Goal: Task Accomplishment & Management: Manage account settings

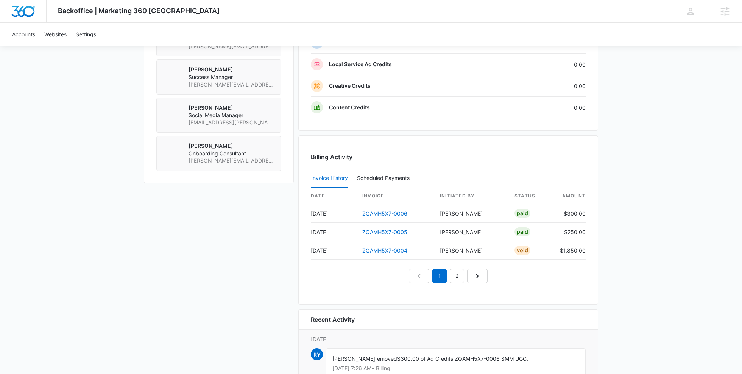
scroll to position [677, 0]
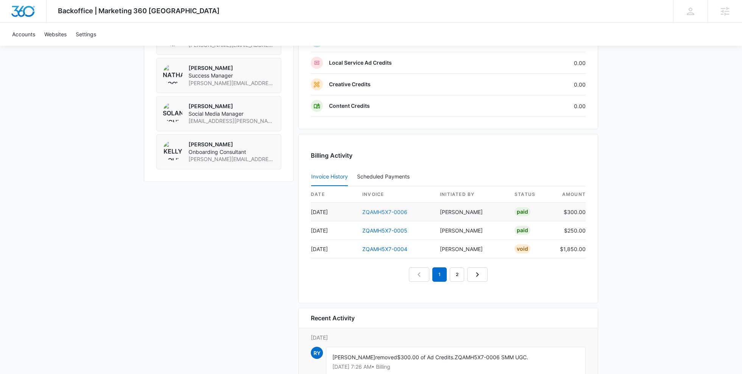
click at [382, 209] on link "ZQAMH5X7-0006" at bounding box center [384, 212] width 45 height 6
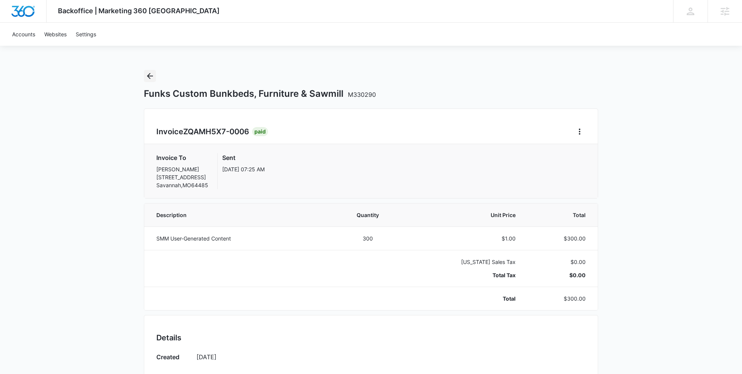
click at [147, 78] on icon "Back" at bounding box center [149, 76] width 9 height 9
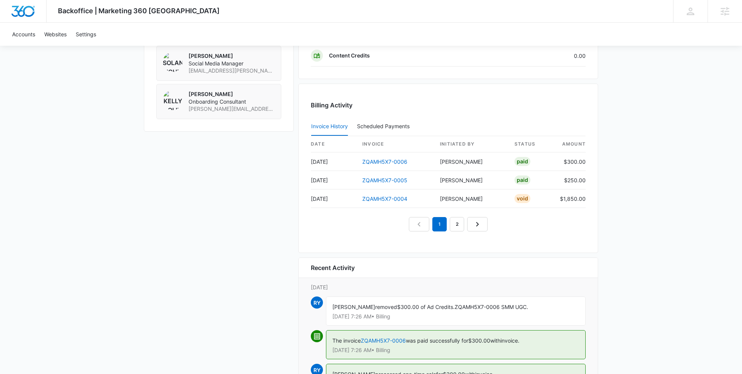
scroll to position [859, 0]
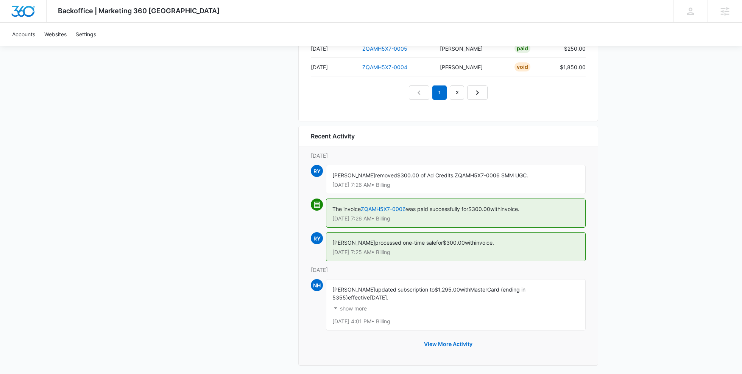
click at [358, 306] on p "show more" at bounding box center [353, 308] width 27 height 5
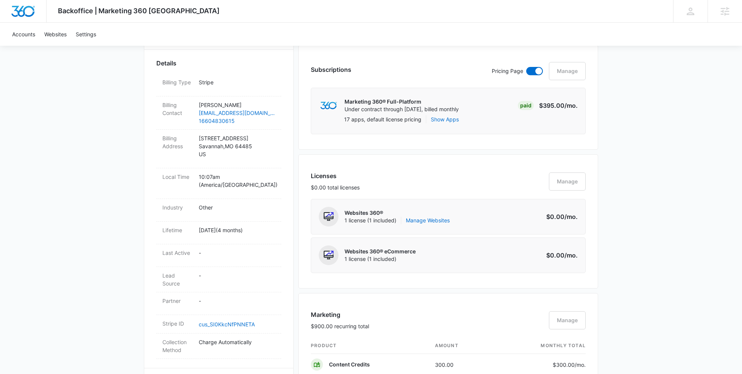
scroll to position [0, 0]
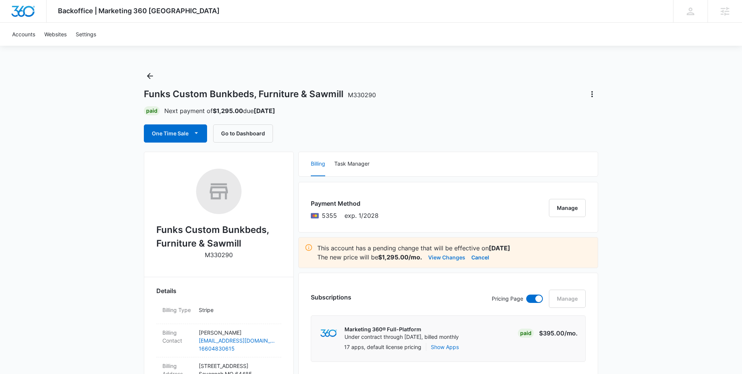
click at [449, 255] on button "View Changes" at bounding box center [446, 257] width 37 height 9
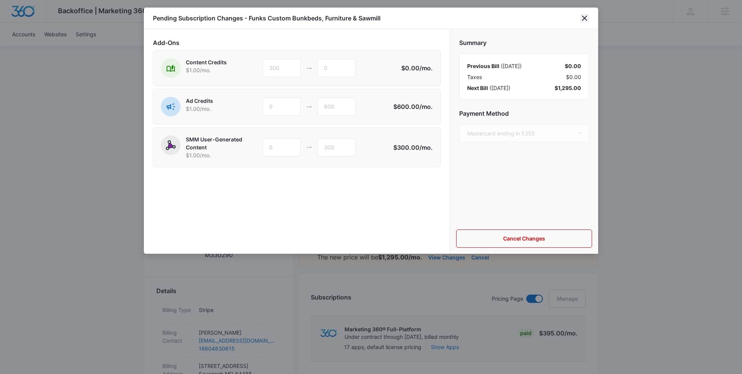
click at [586, 17] on icon "close" at bounding box center [584, 18] width 9 height 9
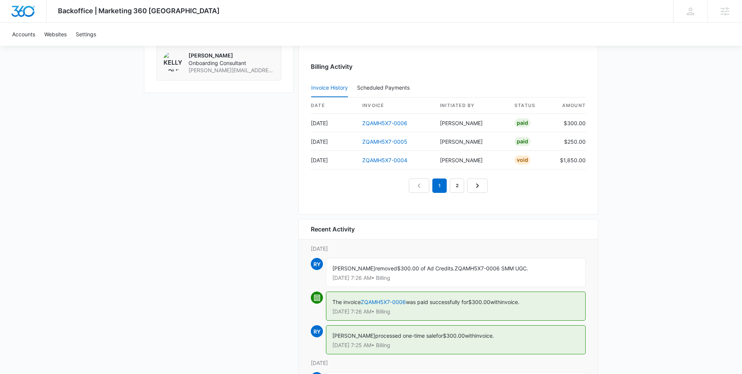
scroll to position [781, 0]
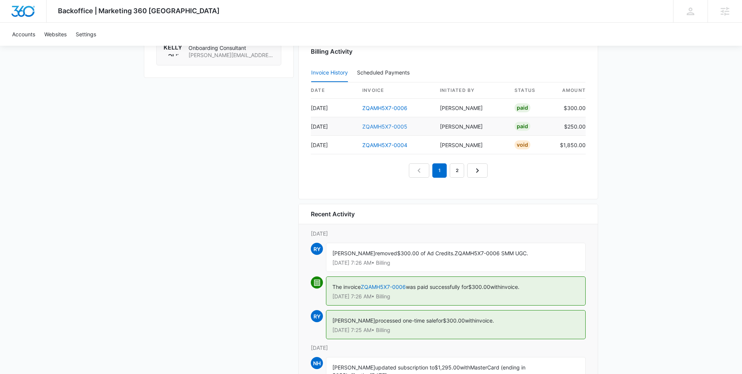
click at [385, 123] on link "ZQAMH5X7-0005" at bounding box center [384, 126] width 45 height 6
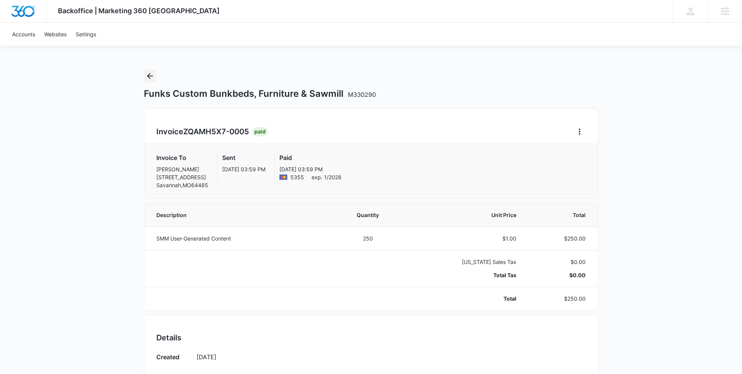
click at [148, 76] on icon "Back" at bounding box center [150, 76] width 6 height 6
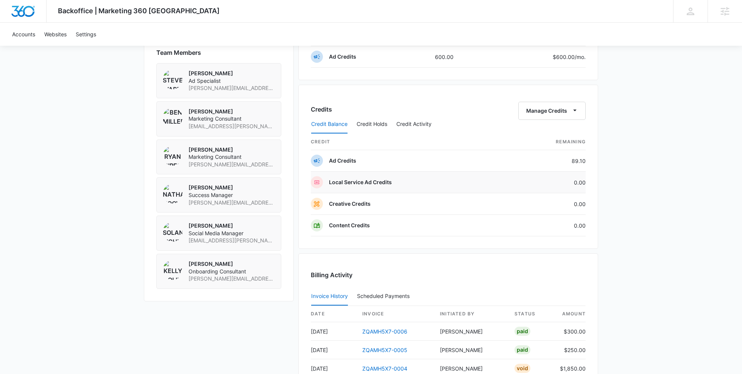
scroll to position [573, 0]
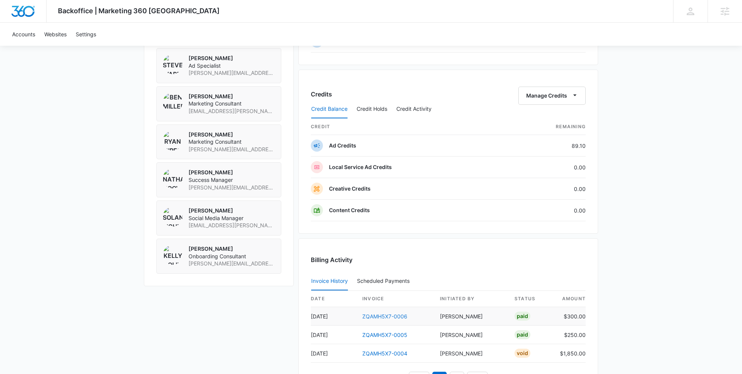
click at [384, 313] on link "ZQAMH5X7-0006" at bounding box center [384, 316] width 45 height 6
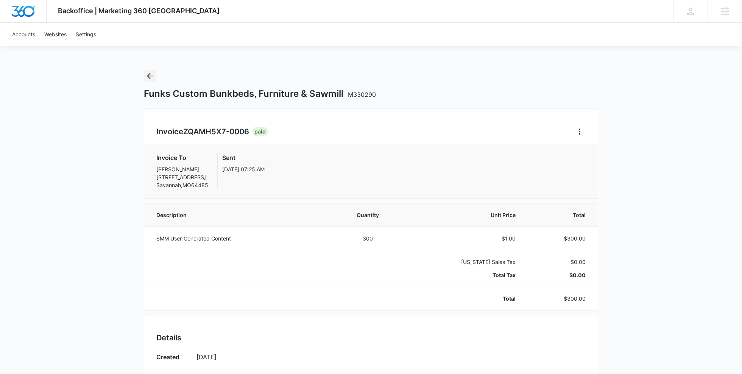
click at [151, 74] on icon "Back" at bounding box center [149, 76] width 9 height 9
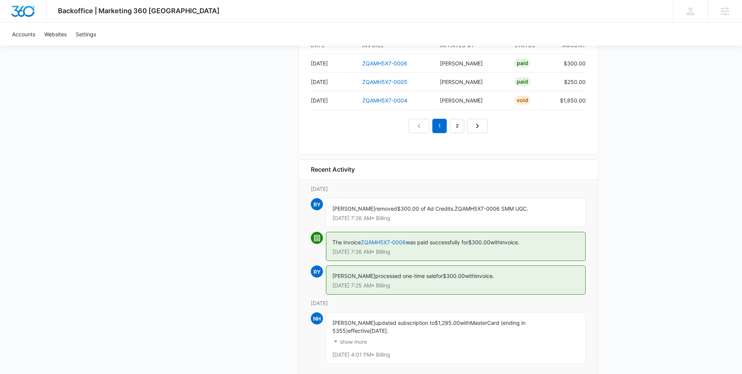
scroll to position [826, 0]
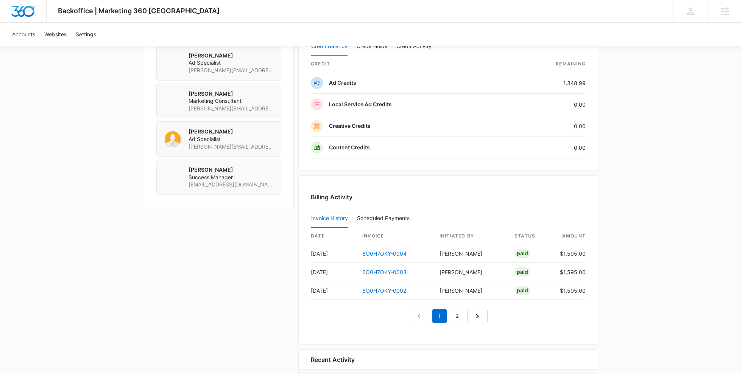
scroll to position [603, 0]
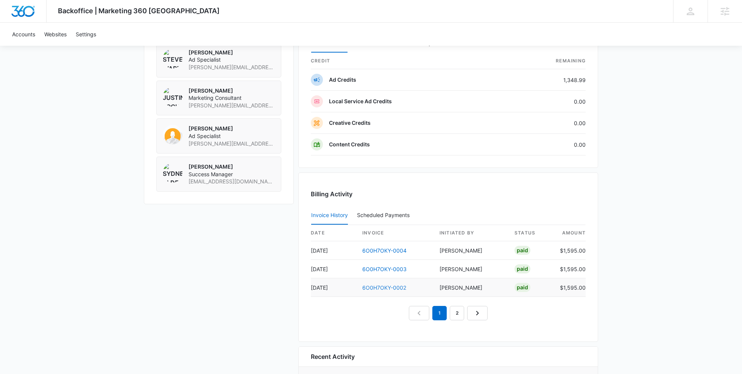
click at [382, 285] on link "6O0H7OKY-0002" at bounding box center [384, 288] width 44 height 6
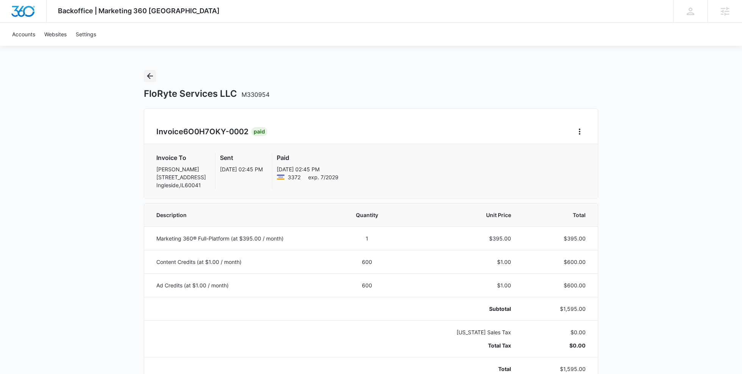
click at [145, 74] on icon "Back" at bounding box center [149, 76] width 9 height 9
